Goal: Information Seeking & Learning: Find specific fact

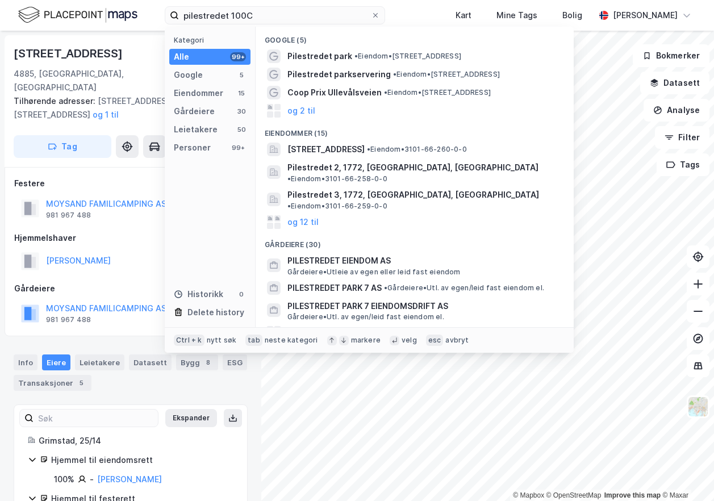
type input "pilestredet 100C"
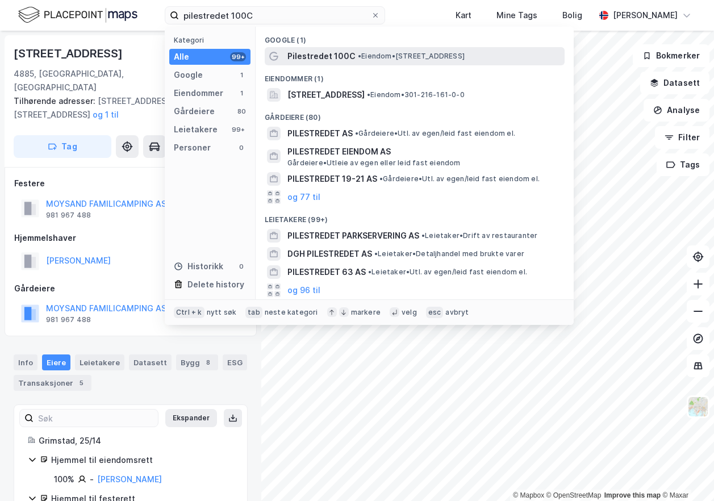
click at [342, 57] on span "Pilestredet 100C" at bounding box center [321, 56] width 68 height 14
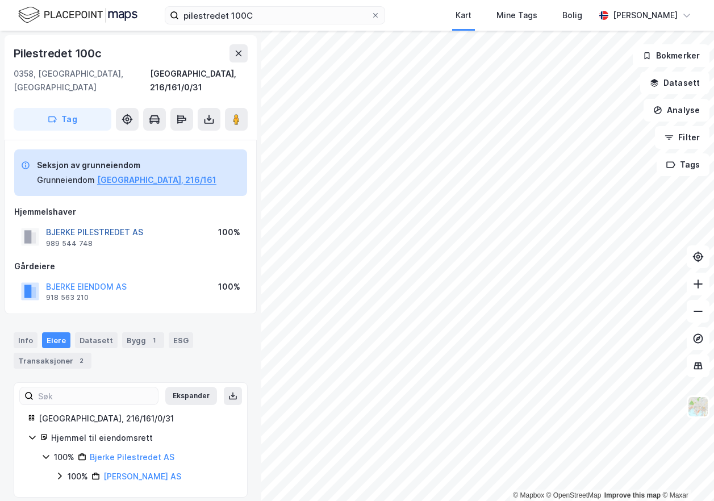
click at [0, 0] on button "BJERKE PILESTREDET AS" at bounding box center [0, 0] width 0 height 0
